Goal: Register for event/course

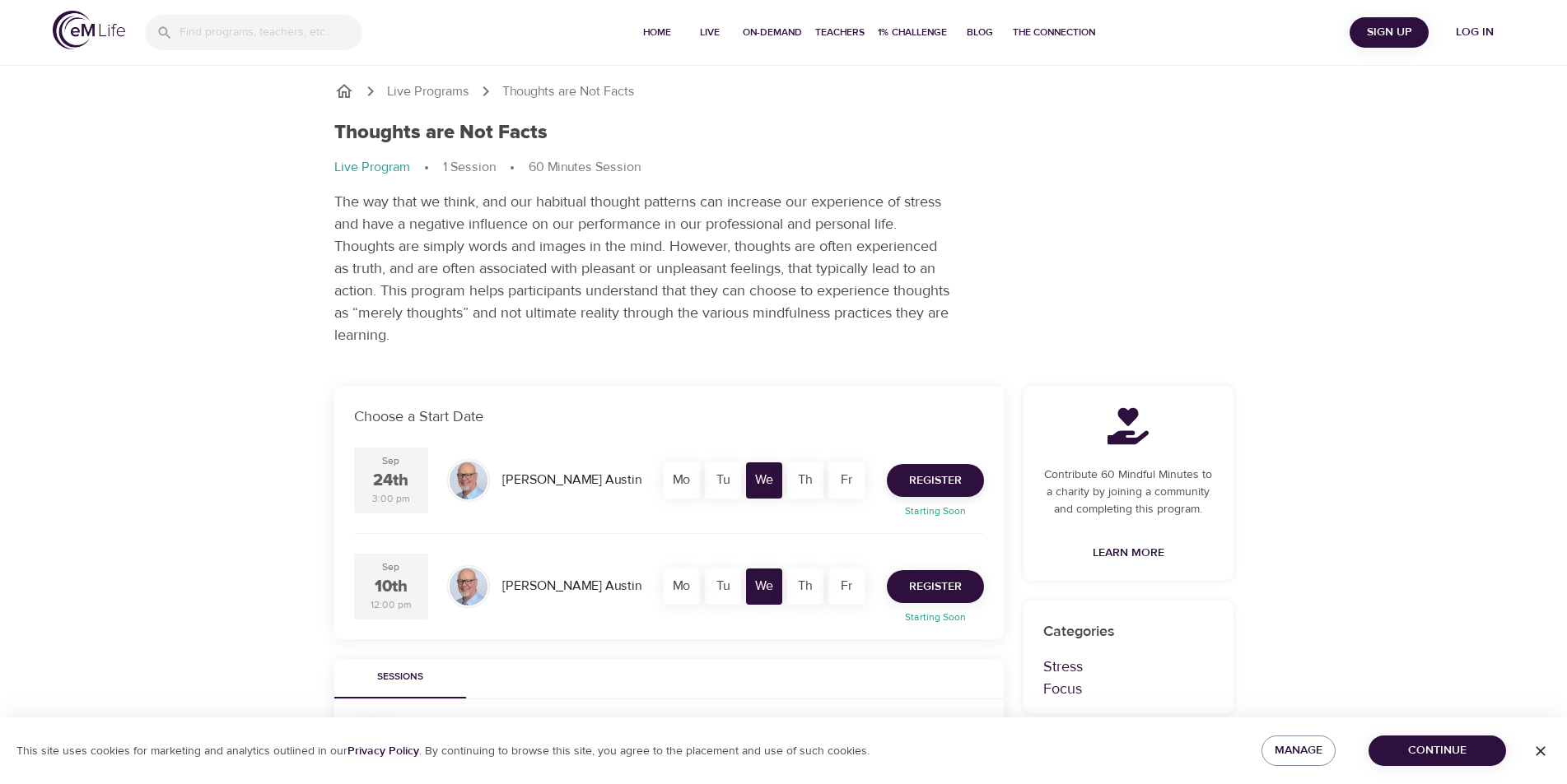
click at [959, 577] on span "Register" at bounding box center [935, 587] width 53 height 21
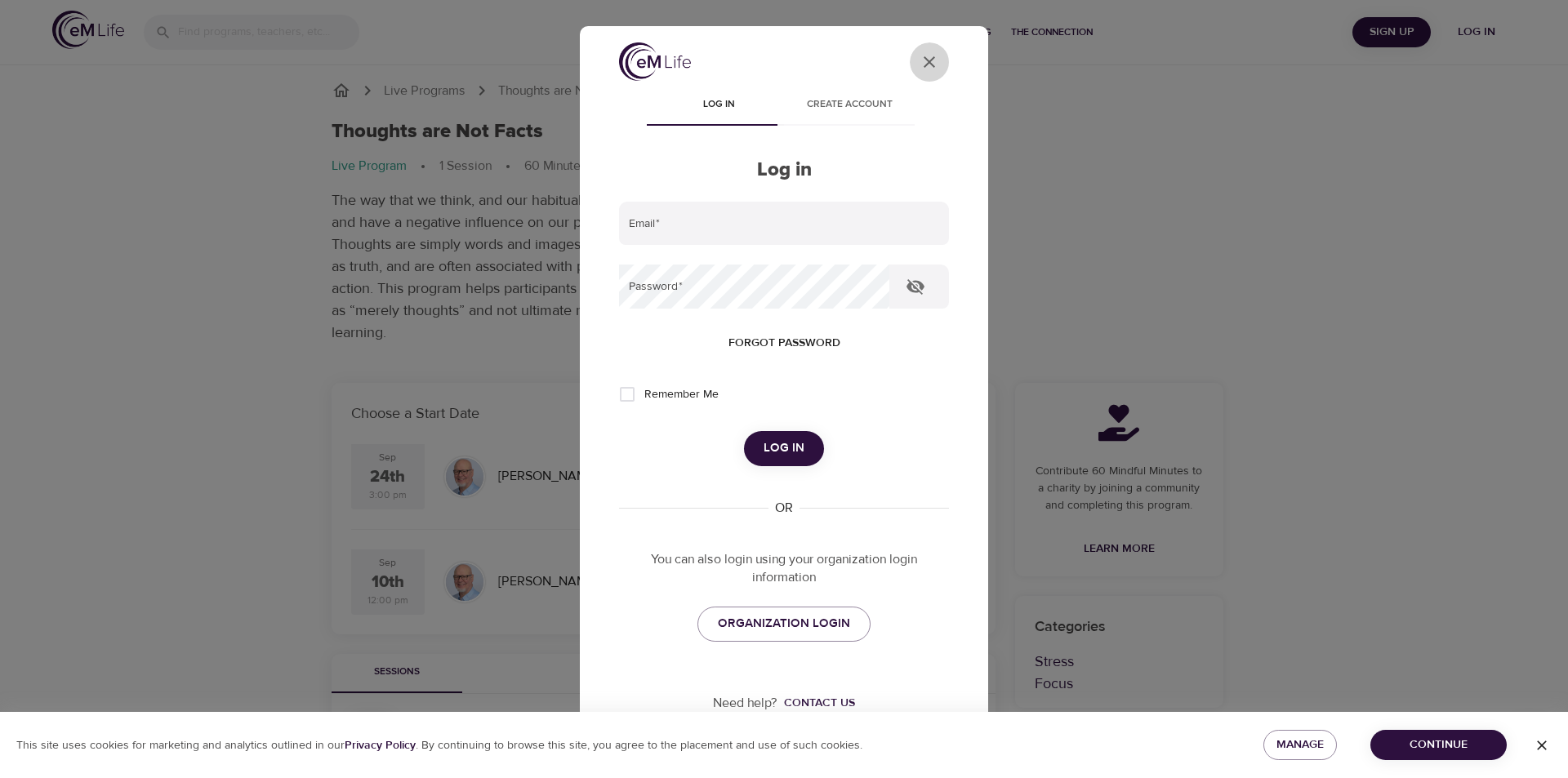
click at [919, 57] on icon "User Profile" at bounding box center [929, 62] width 20 height 20
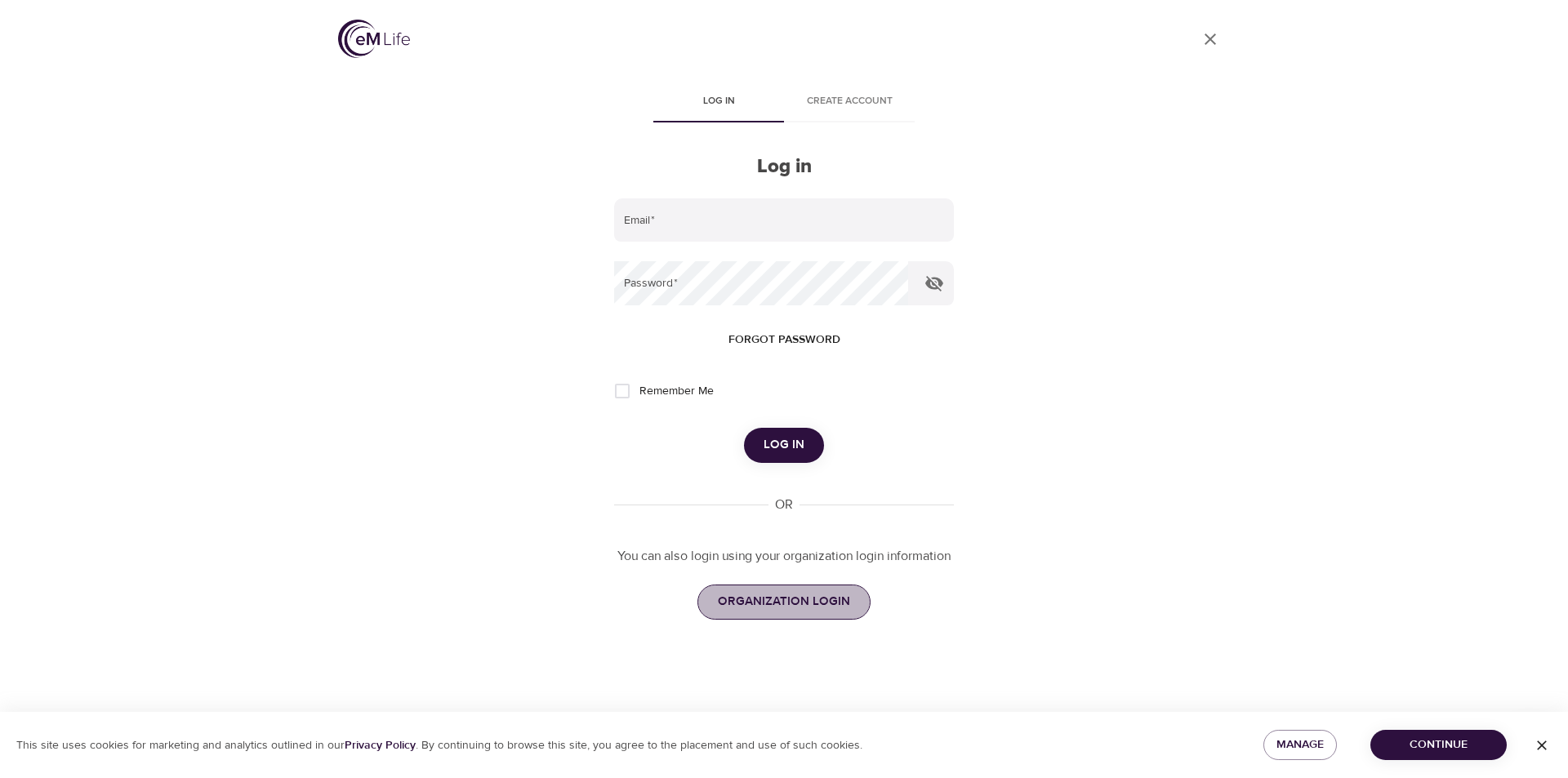
click at [799, 600] on span "ORGANIZATION LOGIN" at bounding box center [784, 601] width 132 height 21
